Goal: Subscribe to service/newsletter

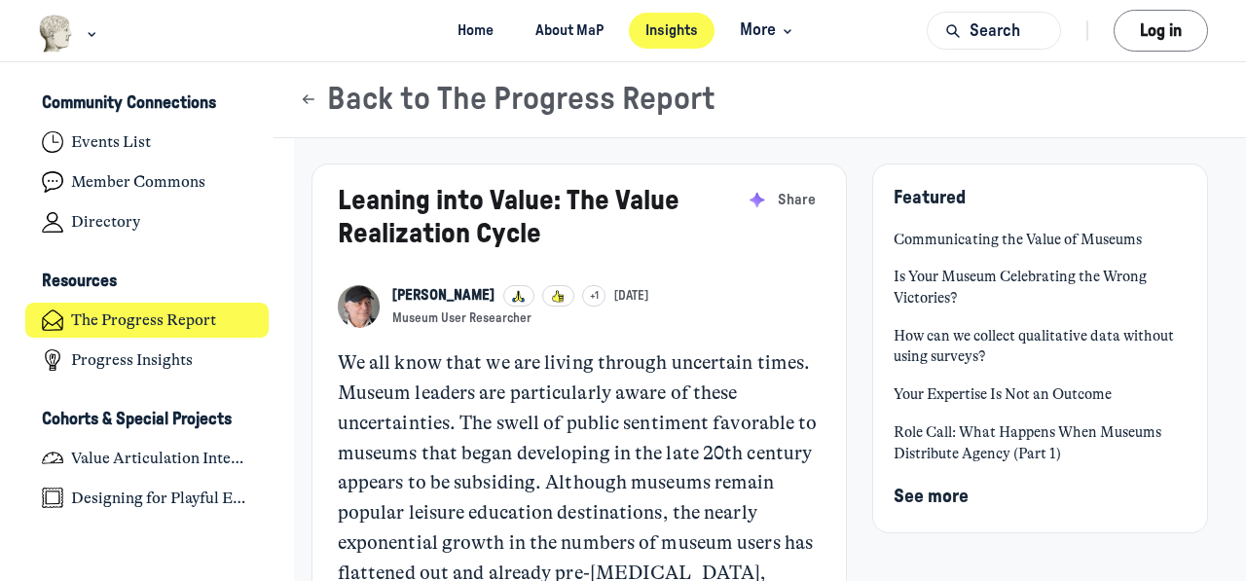
scroll to position [4800, 3827]
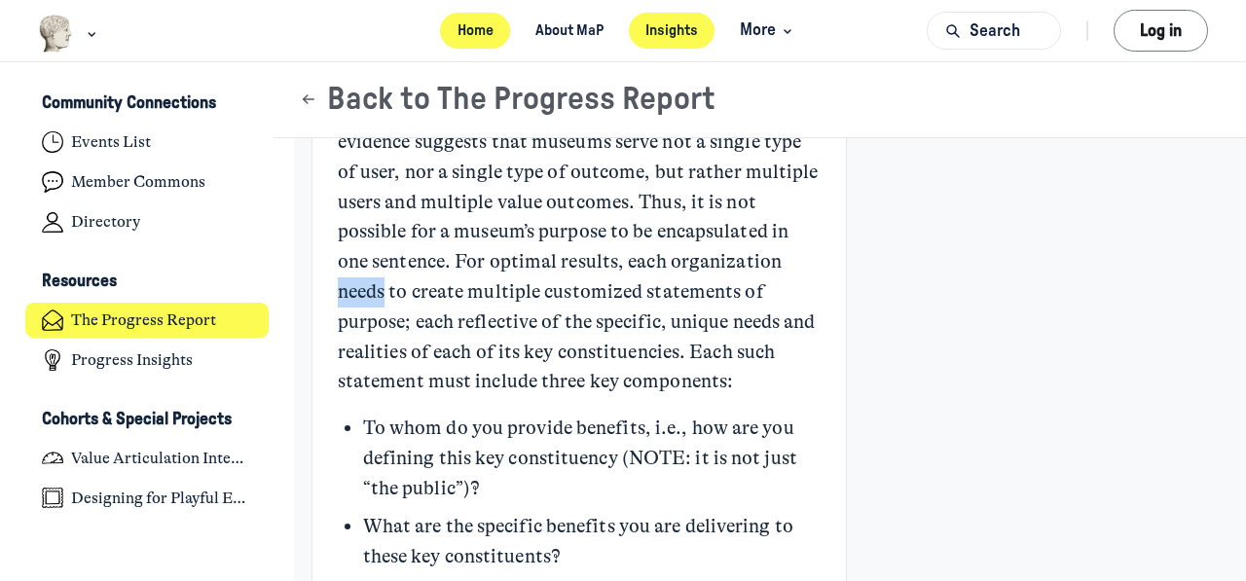
drag, startPoint x: 155, startPoint y: 457, endPoint x: 492, endPoint y: 30, distance: 543.5
click at [492, 30] on link "Home" at bounding box center [475, 31] width 70 height 36
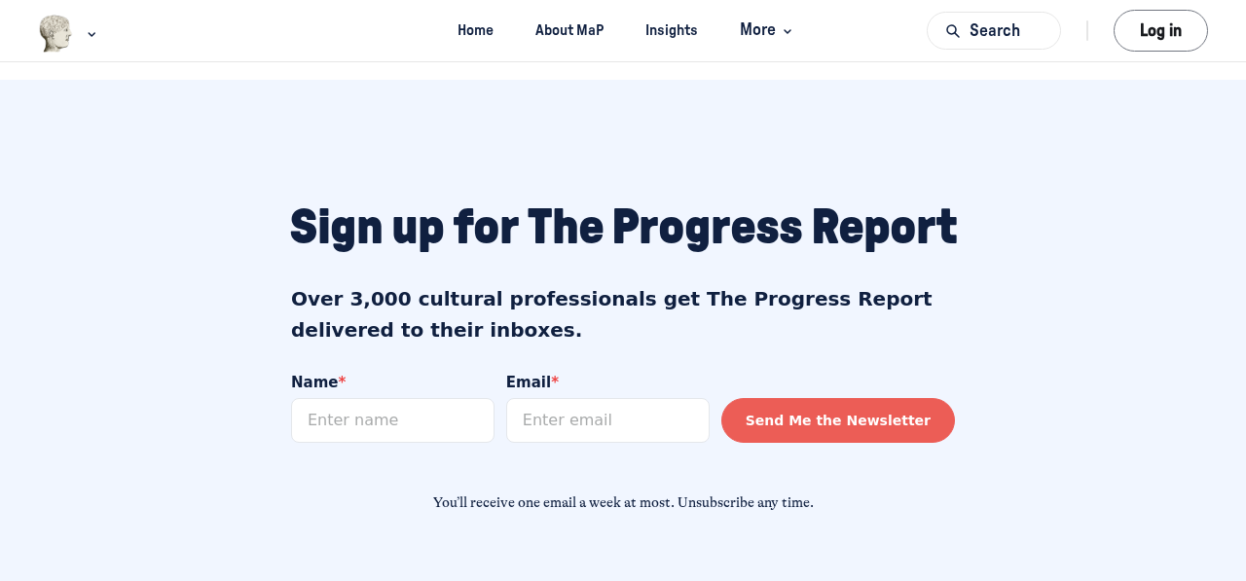
scroll to position [1798, 0]
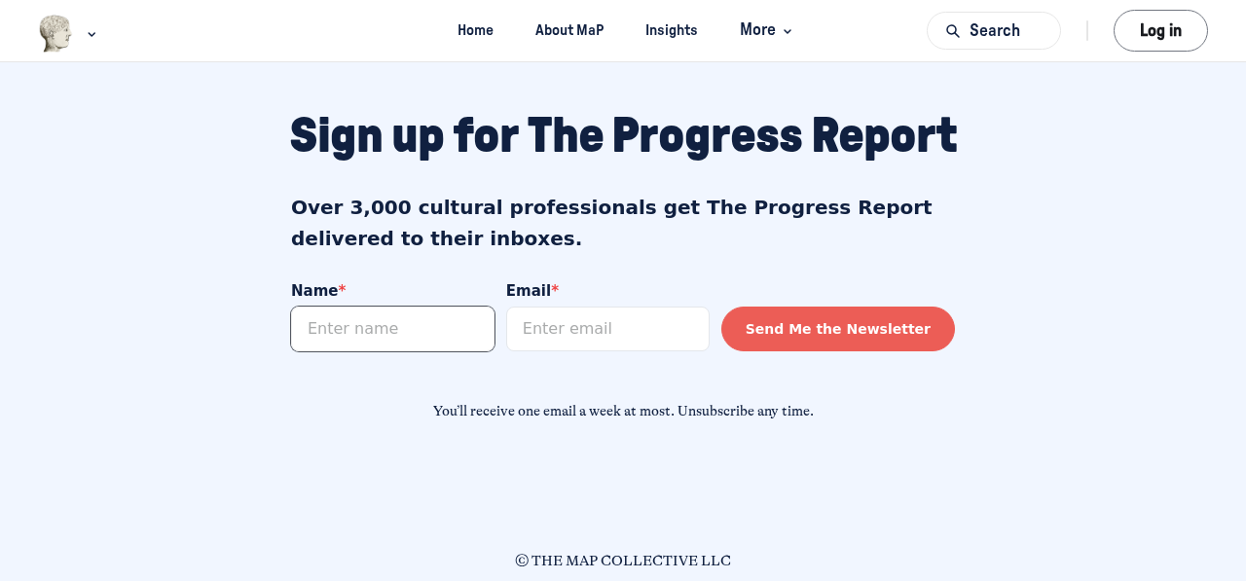
click at [380, 327] on input "Name *" at bounding box center [392, 329] width 203 height 45
type input "GIna"
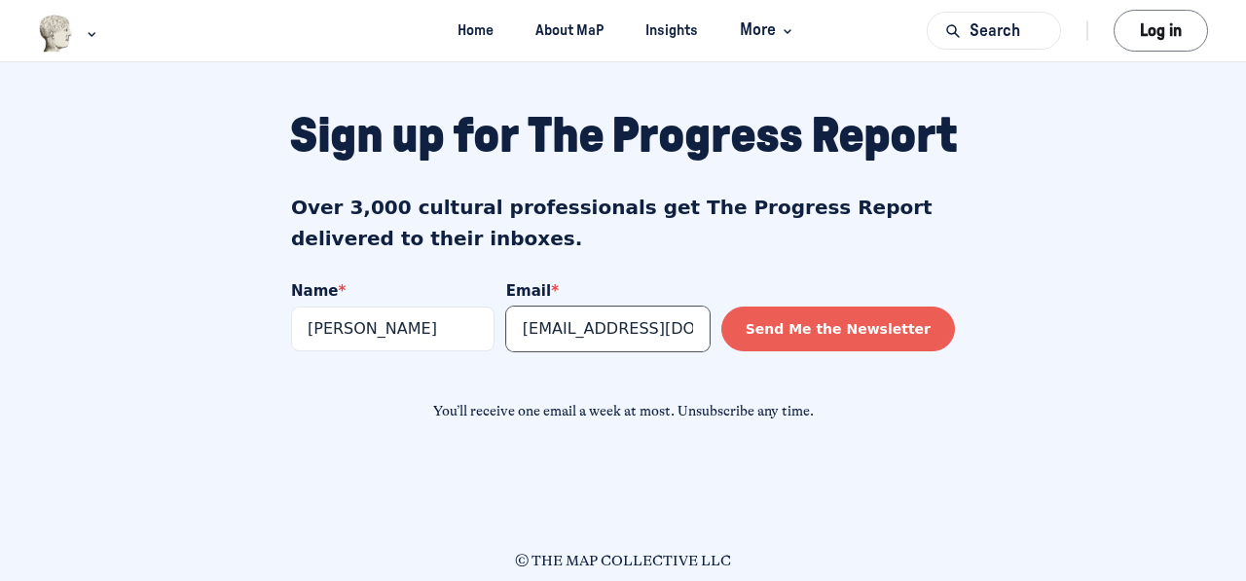
type input "bean01915@gmail.com"
click at [889, 338] on button "Send Me the Newsletter" at bounding box center [838, 329] width 234 height 45
